Goal: Navigation & Orientation: Find specific page/section

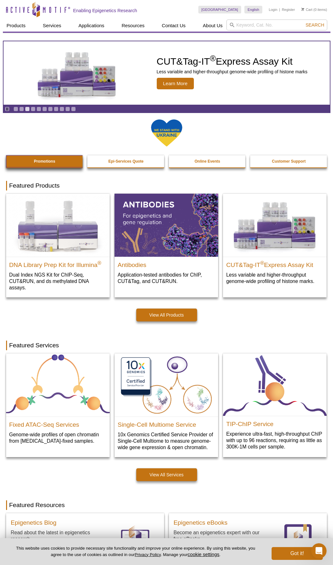
click at [78, 162] on link "Promotions" at bounding box center [44, 161] width 77 height 12
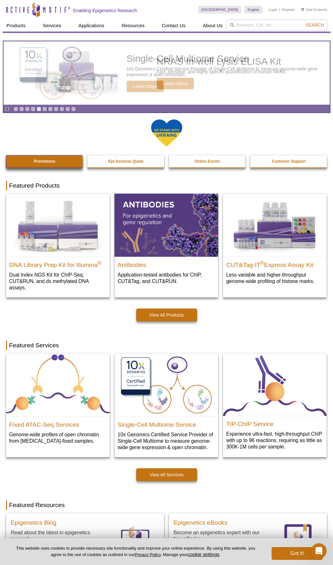
click at [64, 163] on link "Promotions" at bounding box center [44, 161] width 77 height 12
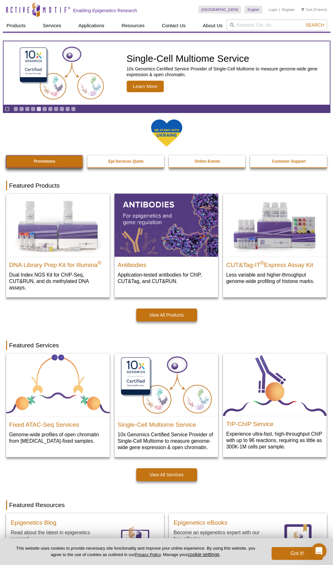
click at [63, 163] on link "Promotions" at bounding box center [44, 161] width 77 height 12
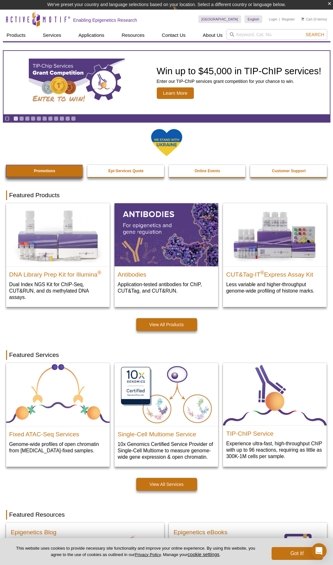
click at [34, 173] on strong "Promotions" at bounding box center [44, 171] width 21 height 4
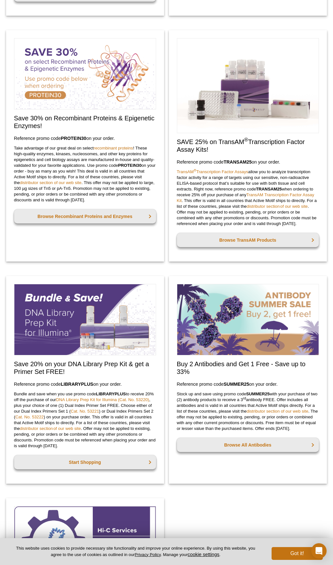
scroll to position [288, 0]
